Goal: Information Seeking & Learning: Learn about a topic

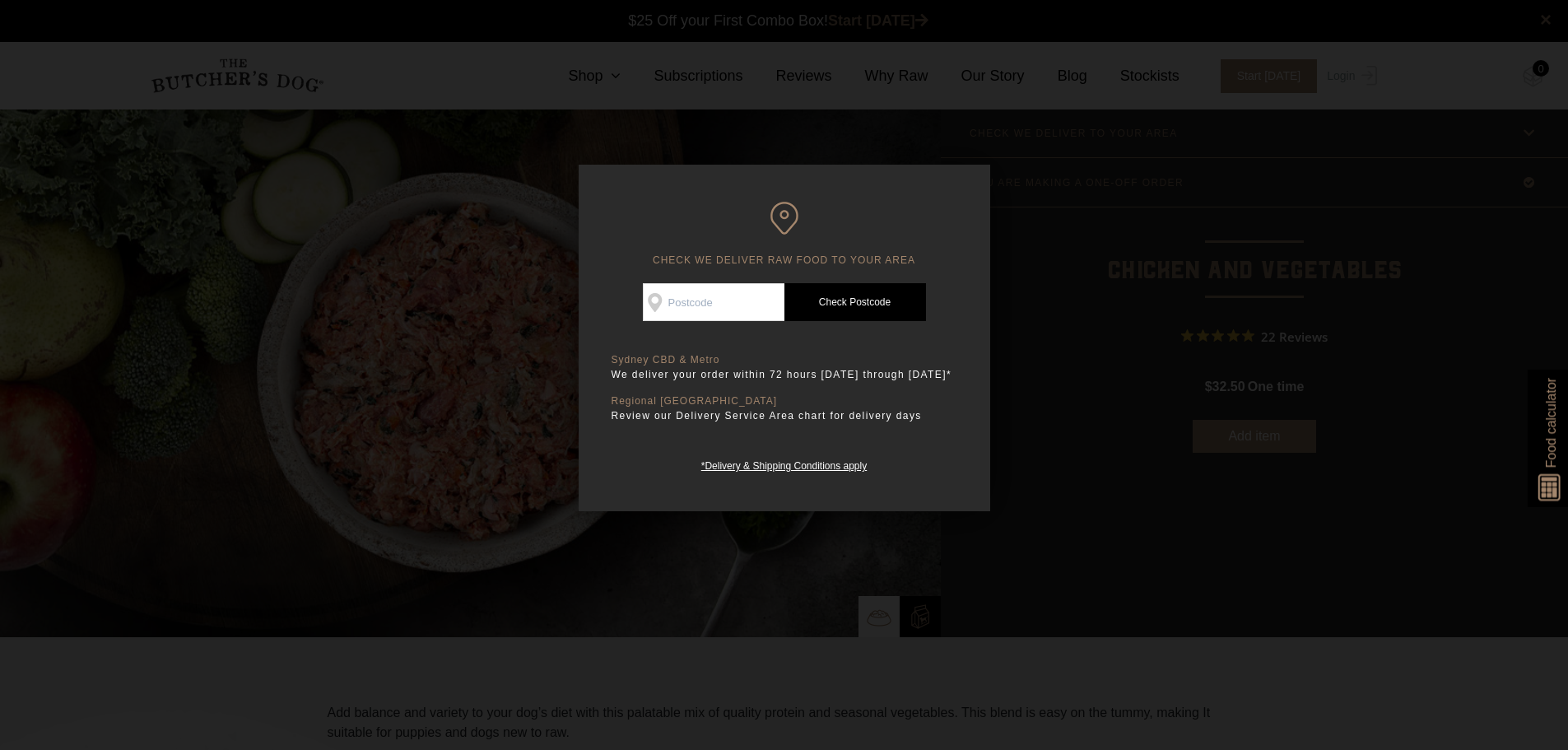
click at [1201, 367] on div at bounding box center [784, 375] width 1568 height 750
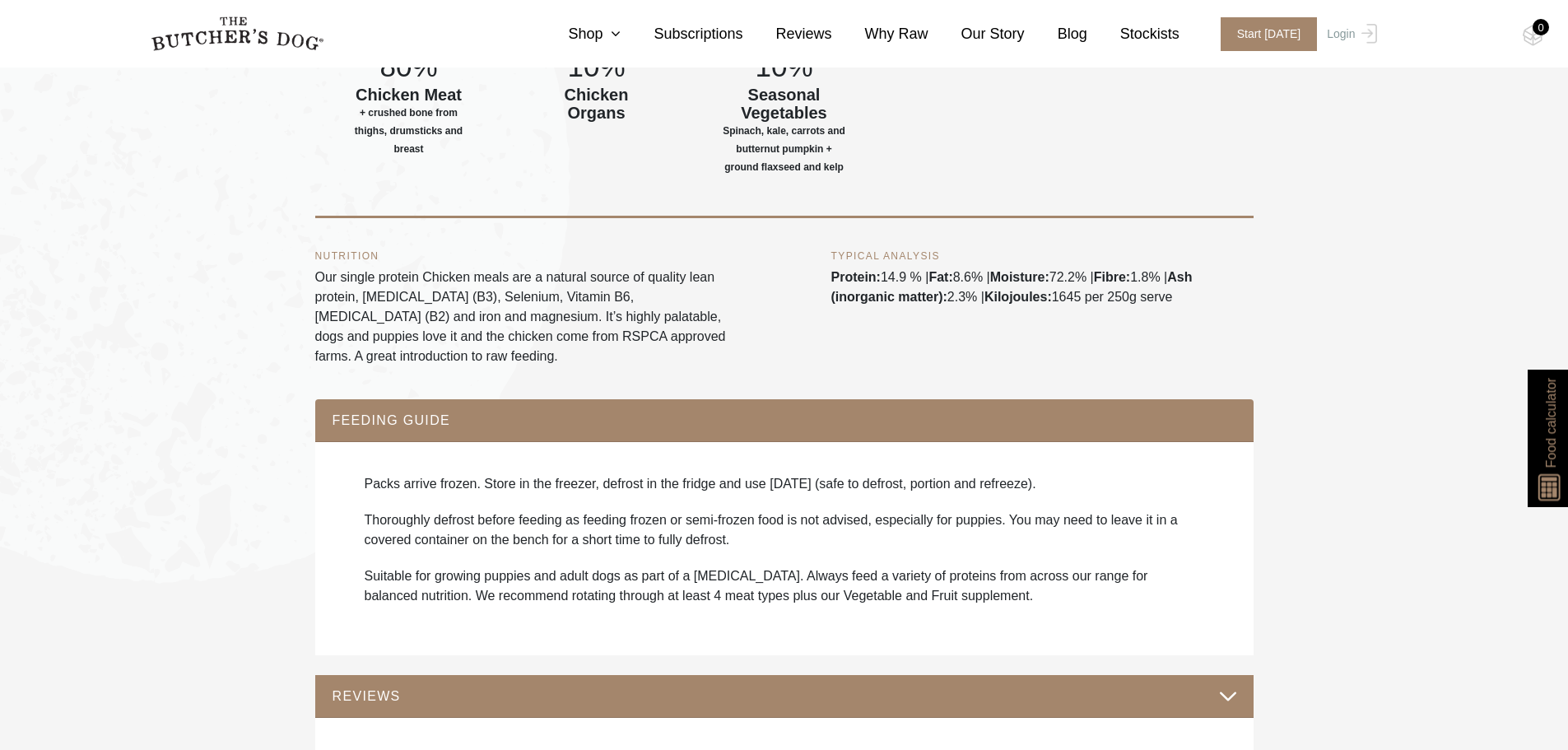
scroll to position [824, 0]
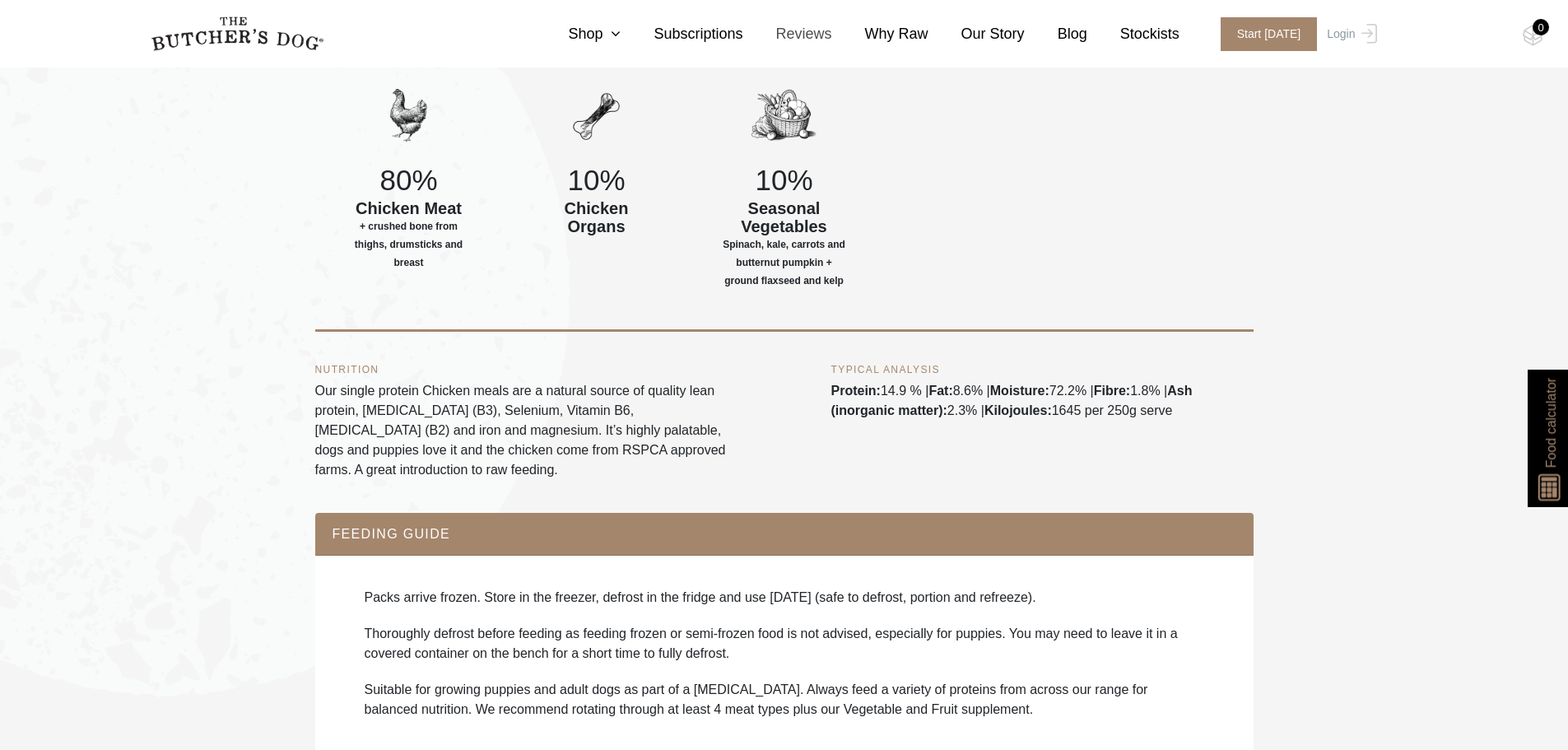
click at [833, 41] on link "Reviews" at bounding box center [787, 34] width 89 height 23
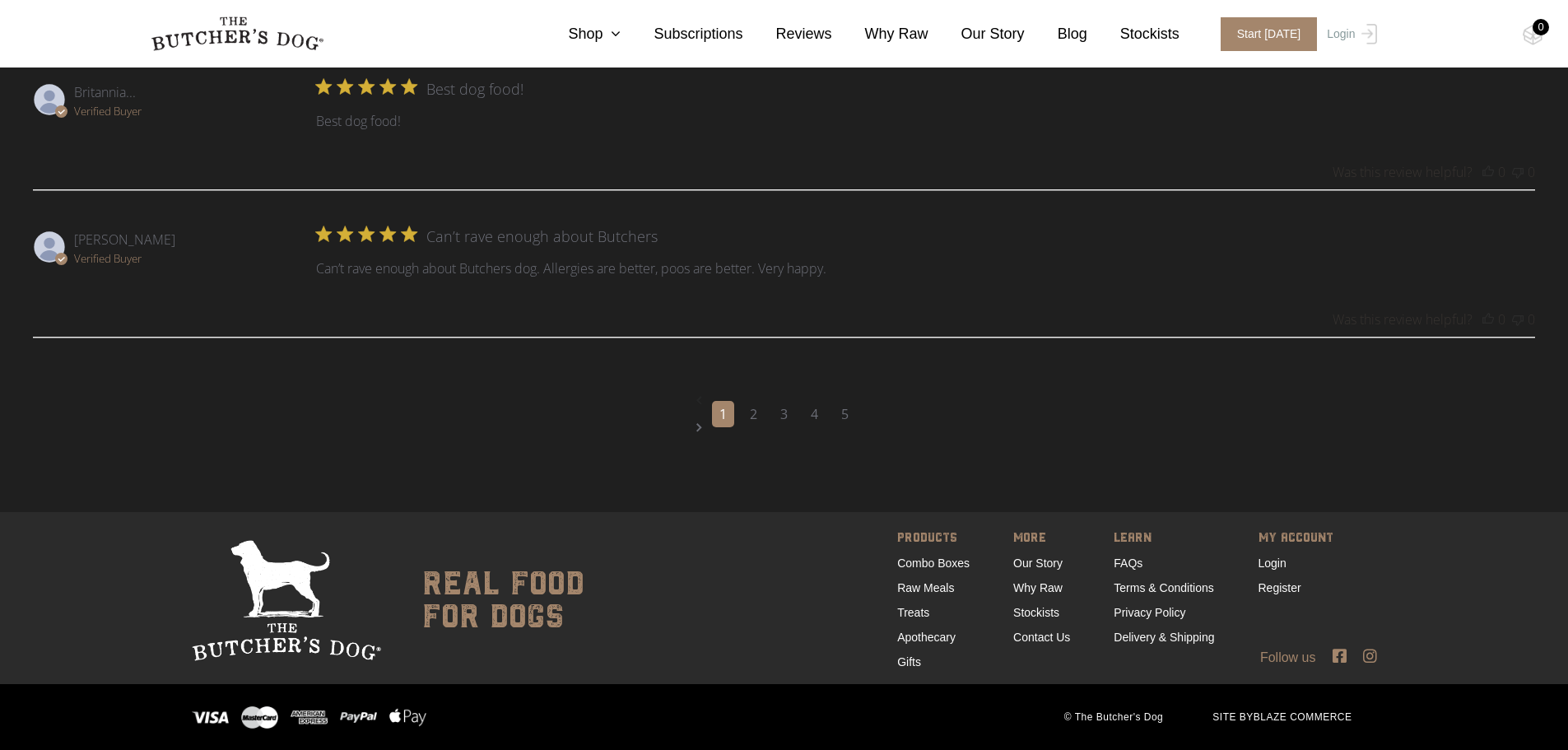
scroll to position [2339, 0]
click at [765, 415] on div "1 2 3 4 5" at bounding box center [784, 414] width 175 height 73
click at [759, 411] on link "2" at bounding box center [754, 414] width 23 height 26
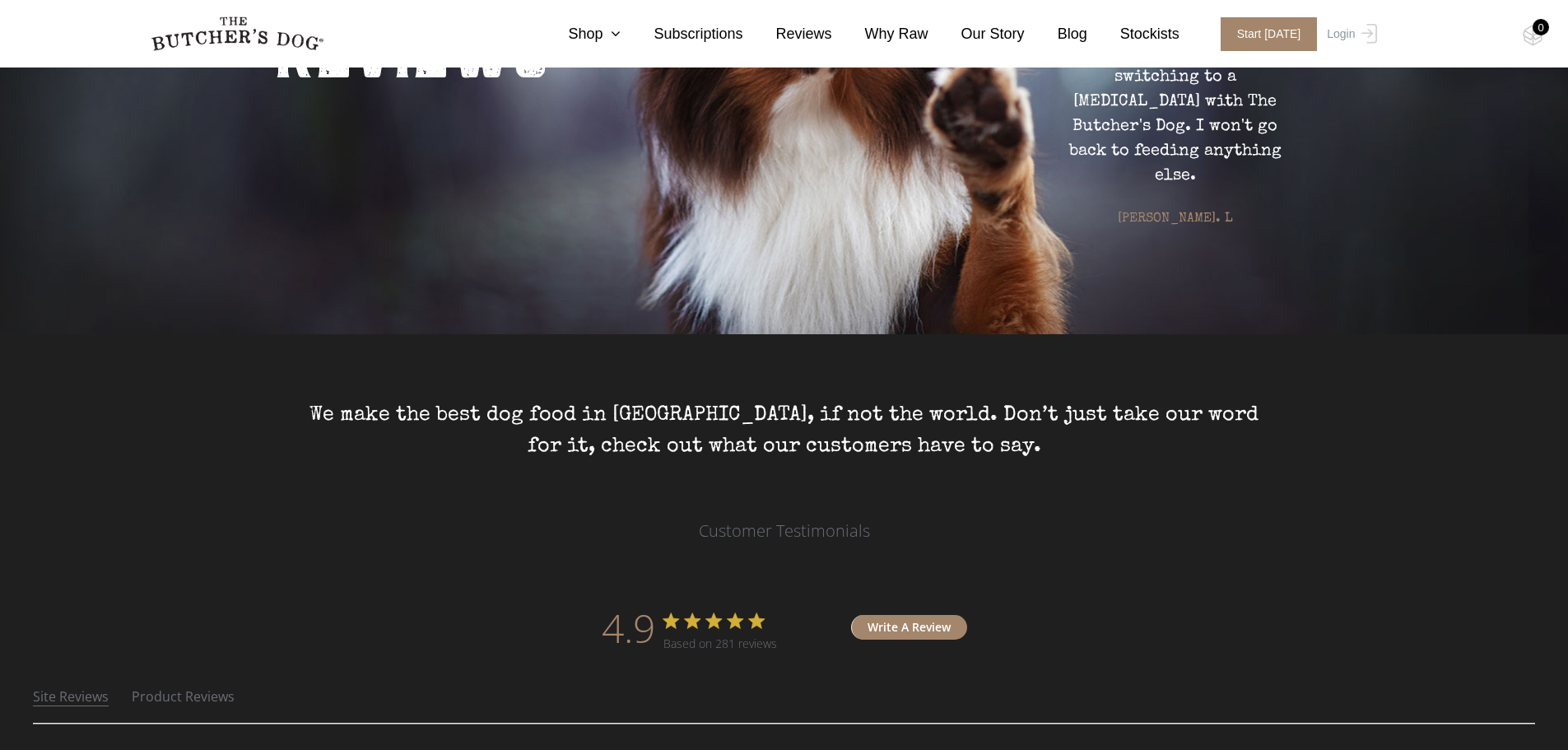
scroll to position [165, 0]
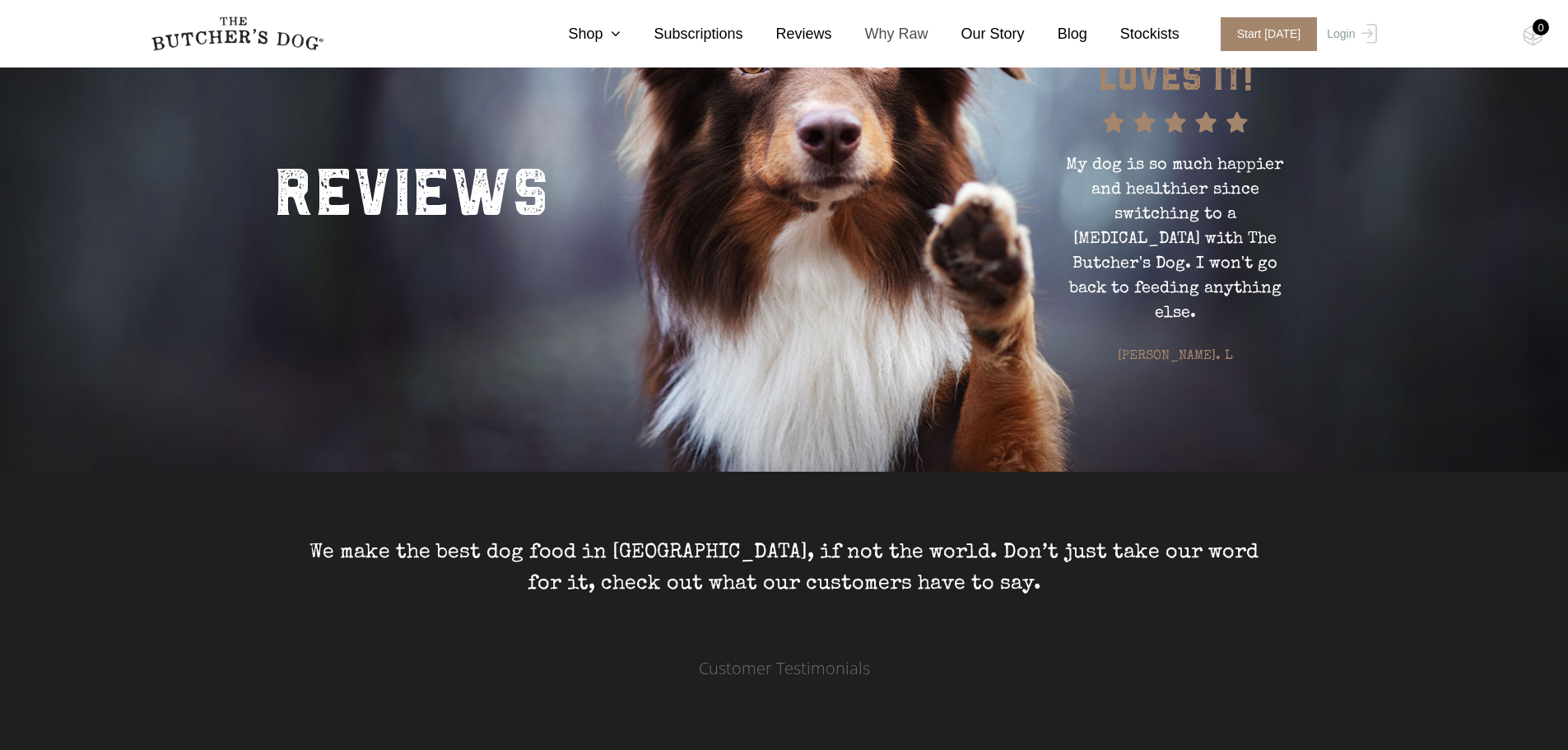
click at [909, 36] on link "Why Raw" at bounding box center [881, 34] width 96 height 23
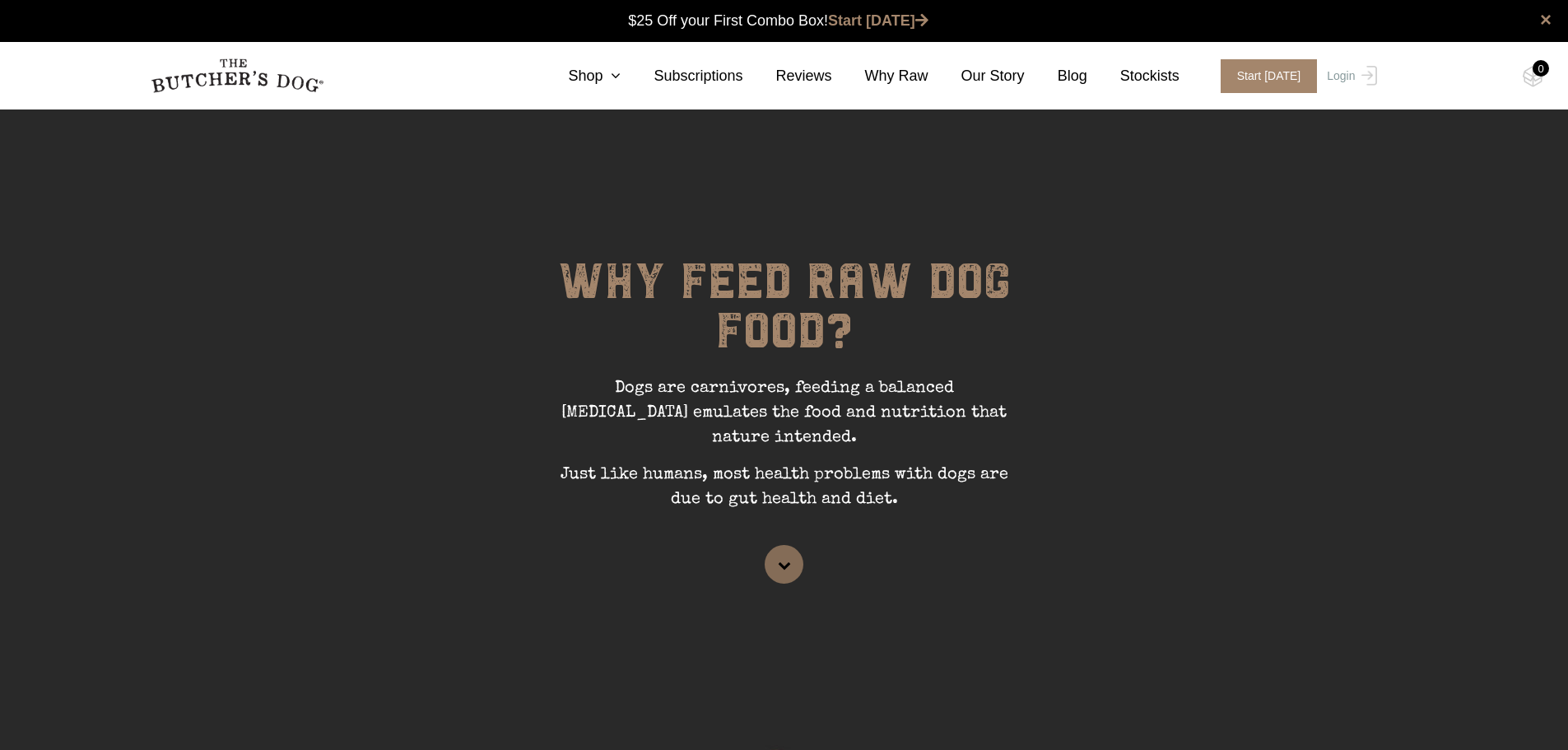
click at [774, 545] on link at bounding box center [784, 564] width 39 height 39
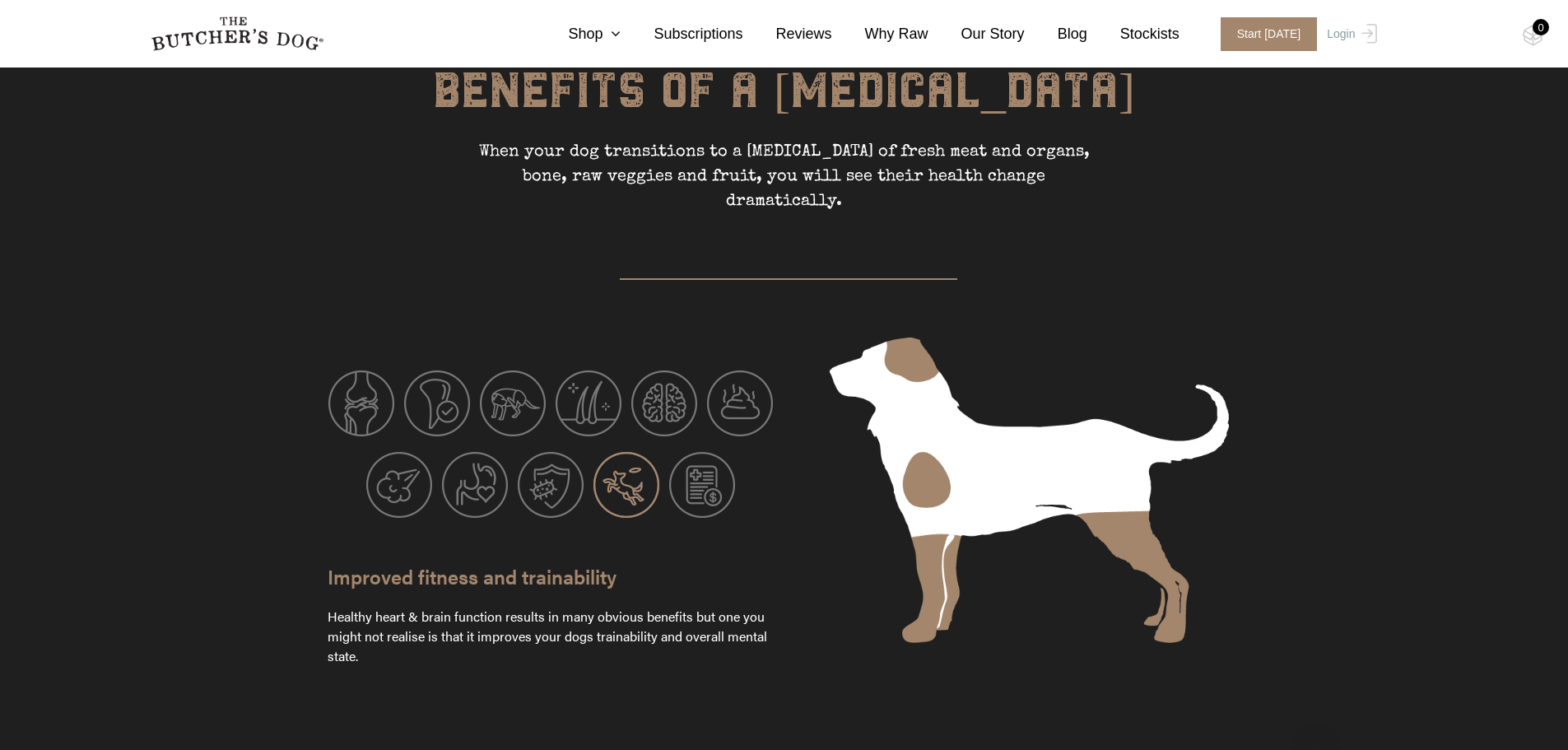
scroll to position [3023, 0]
